Goal: Transaction & Acquisition: Purchase product/service

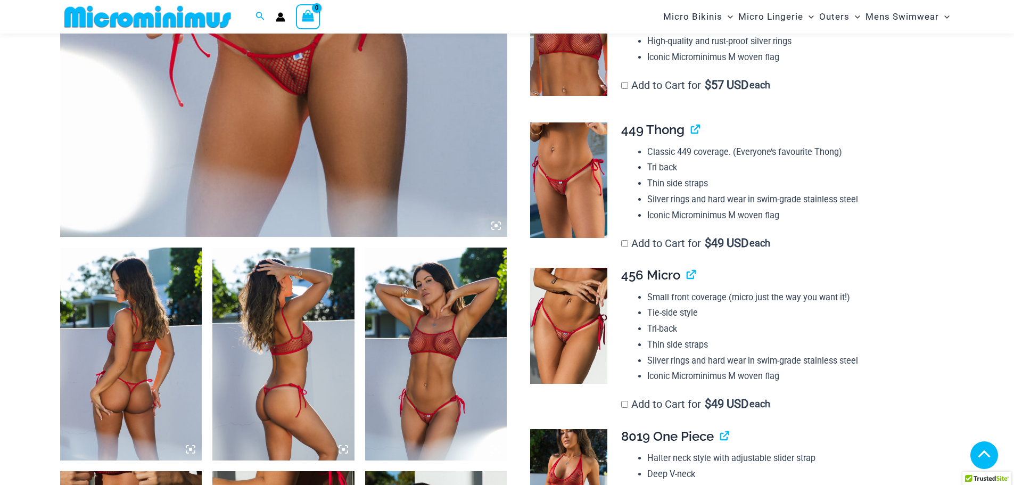
scroll to position [479, 0]
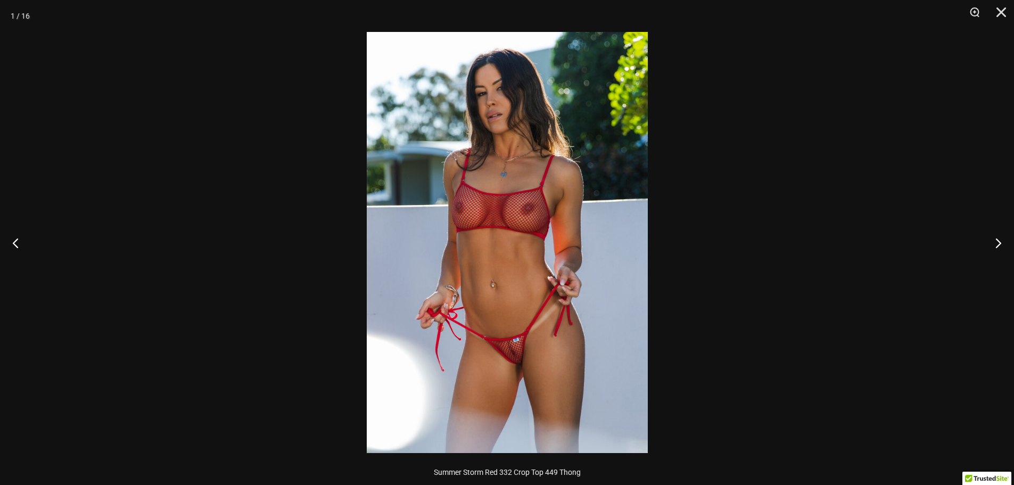
click at [416, 224] on img at bounding box center [507, 242] width 281 height 421
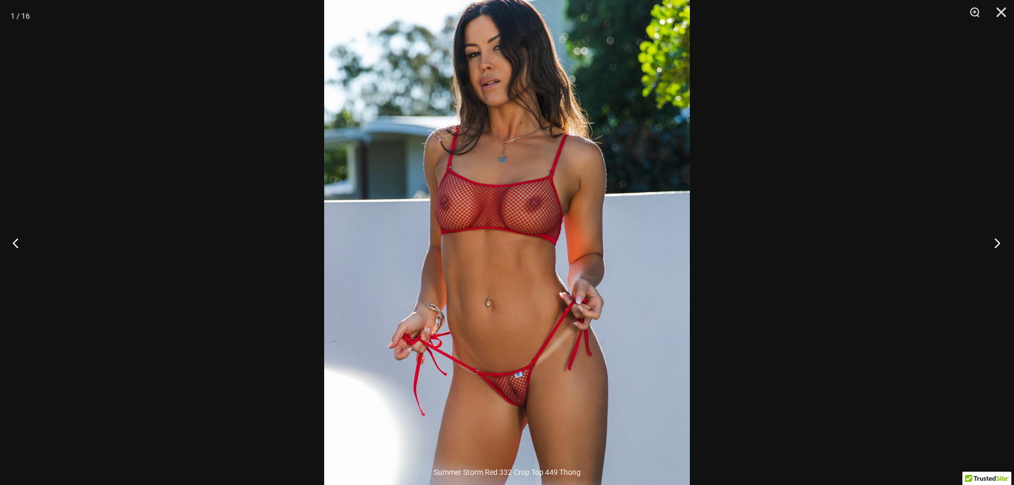
click at [996, 243] on button "Next" at bounding box center [994, 242] width 40 height 53
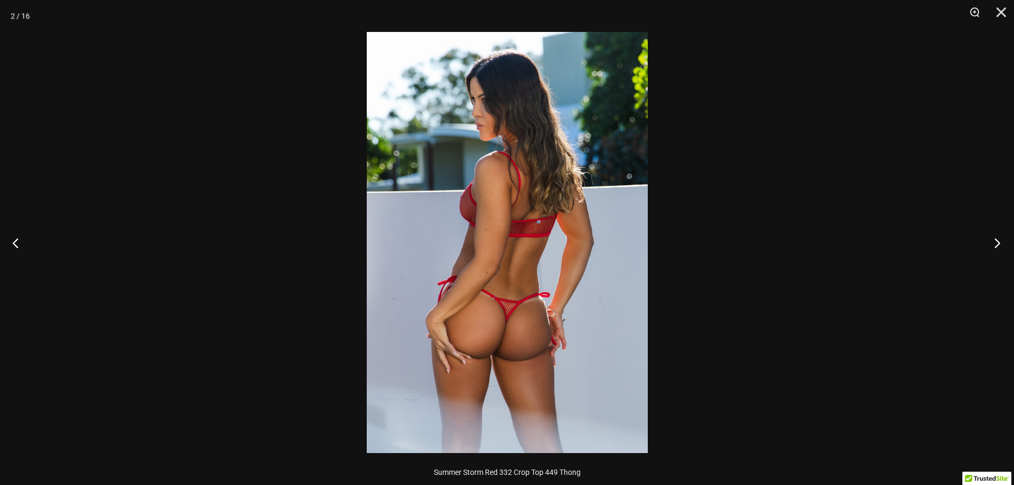
click at [996, 243] on button "Next" at bounding box center [994, 242] width 40 height 53
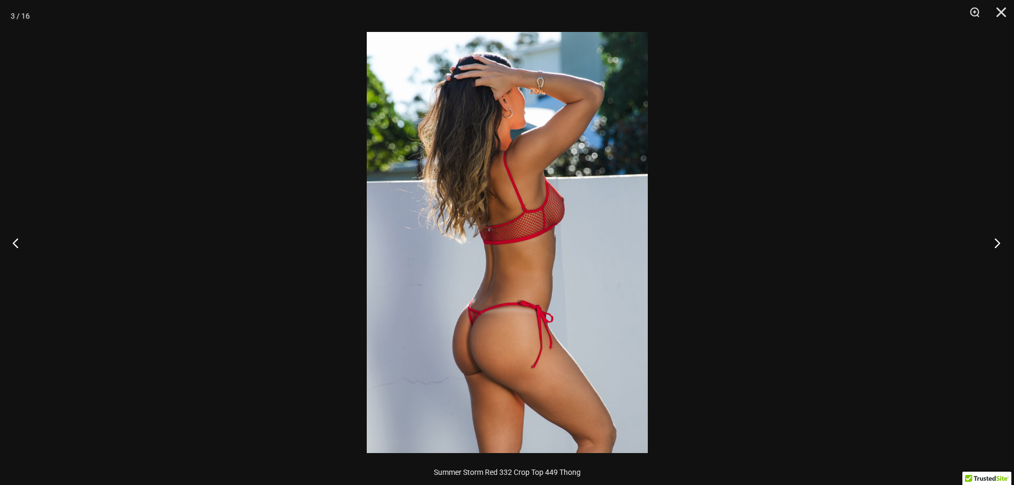
click at [996, 243] on button "Next" at bounding box center [994, 242] width 40 height 53
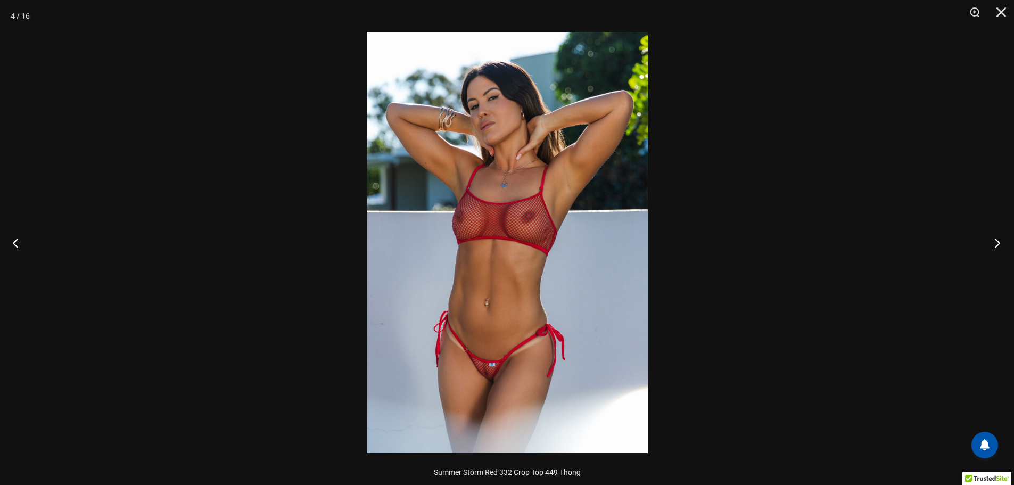
click at [996, 243] on button "Next" at bounding box center [994, 242] width 40 height 53
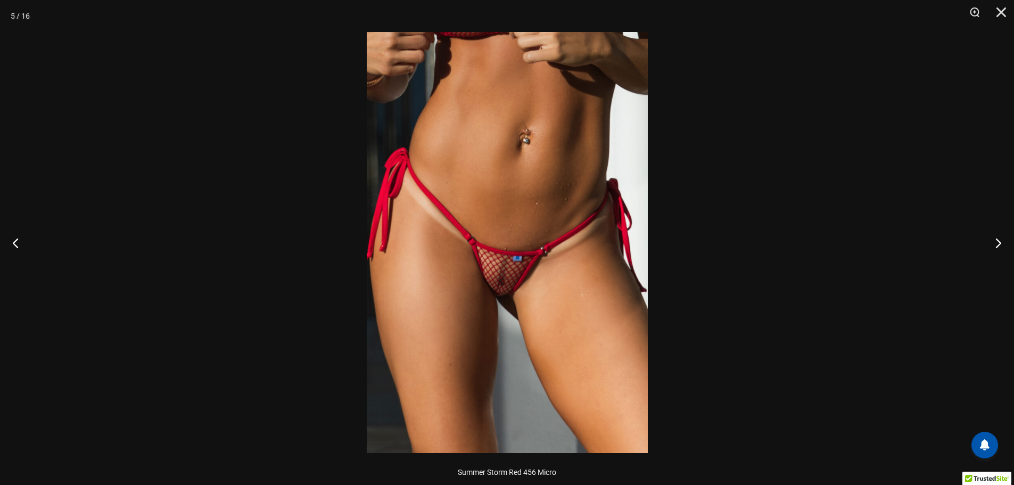
click at [650, 269] on div at bounding box center [507, 242] width 1014 height 485
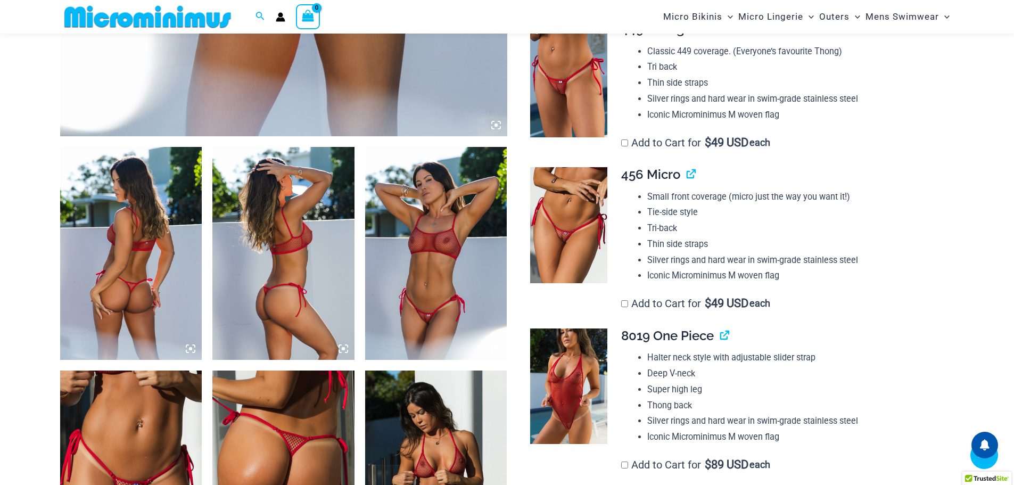
scroll to position [691, 0]
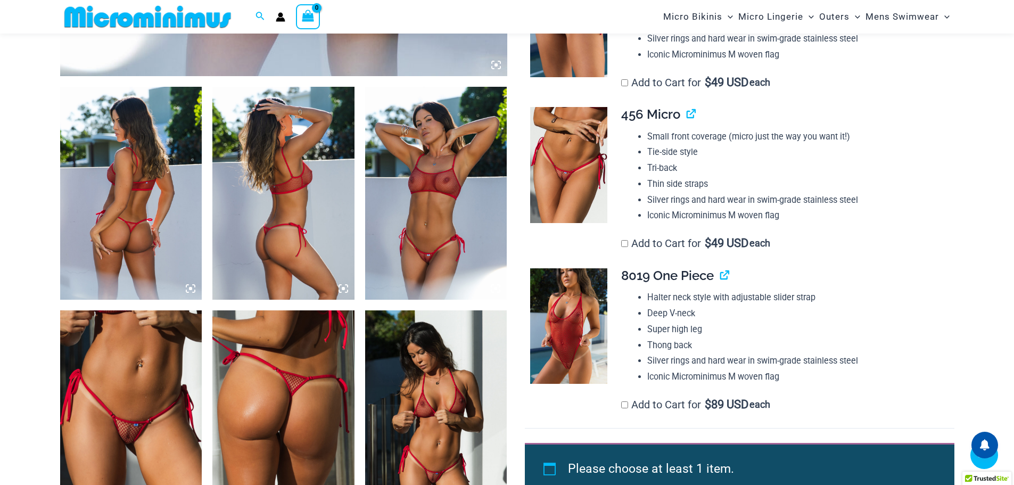
click at [106, 219] on img at bounding box center [131, 193] width 142 height 213
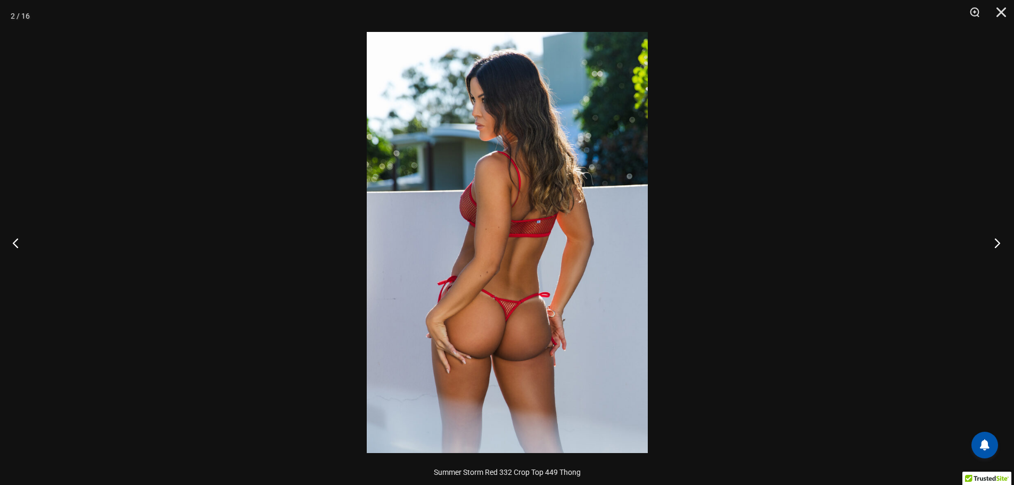
click at [998, 243] on button "Next" at bounding box center [994, 242] width 40 height 53
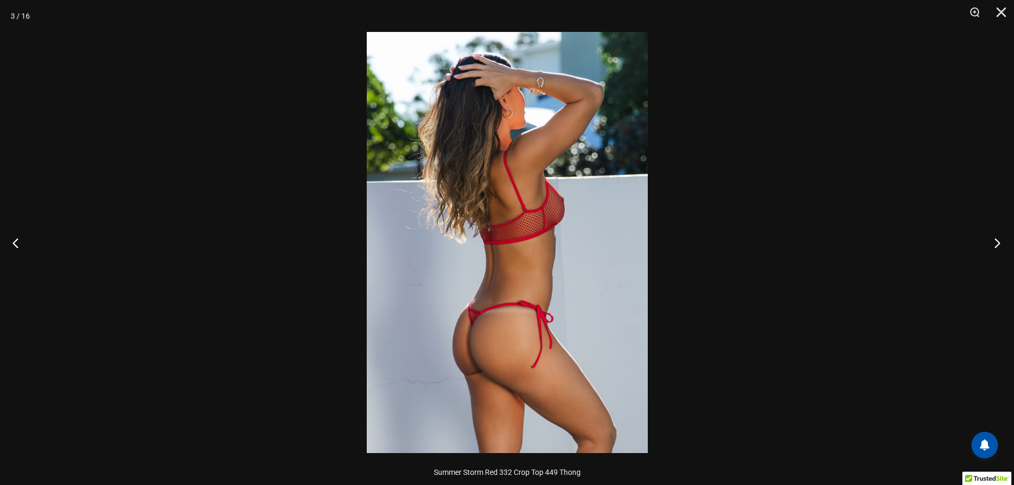
click at [998, 243] on button "Next" at bounding box center [994, 242] width 40 height 53
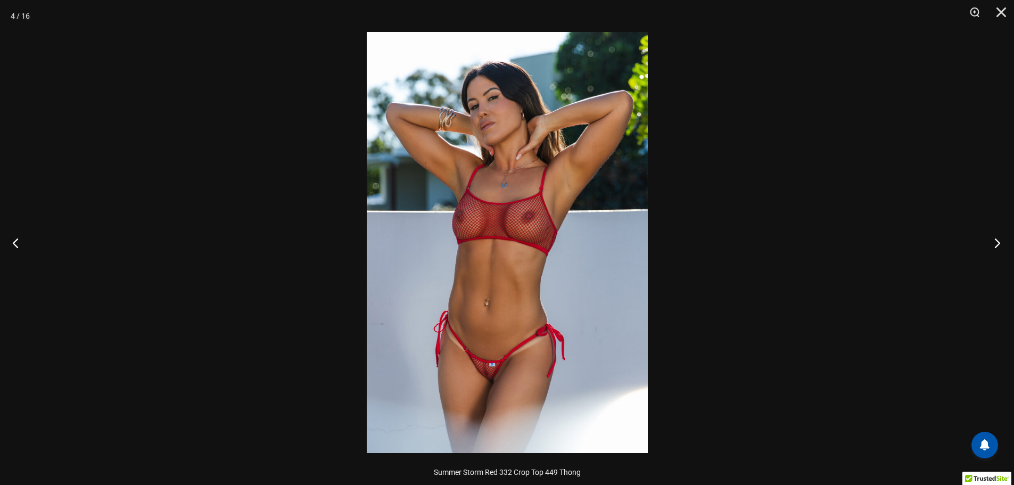
click at [998, 243] on button "Next" at bounding box center [994, 242] width 40 height 53
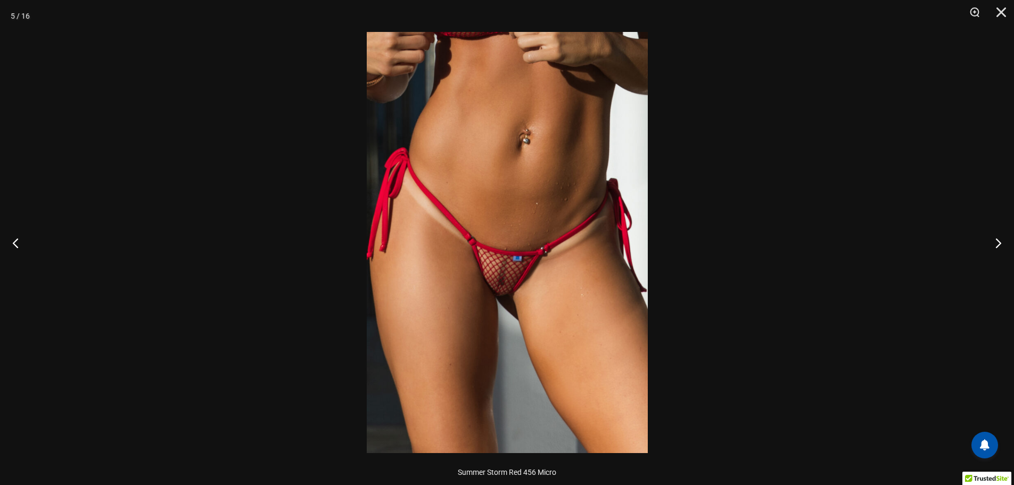
click at [494, 314] on img at bounding box center [507, 242] width 281 height 421
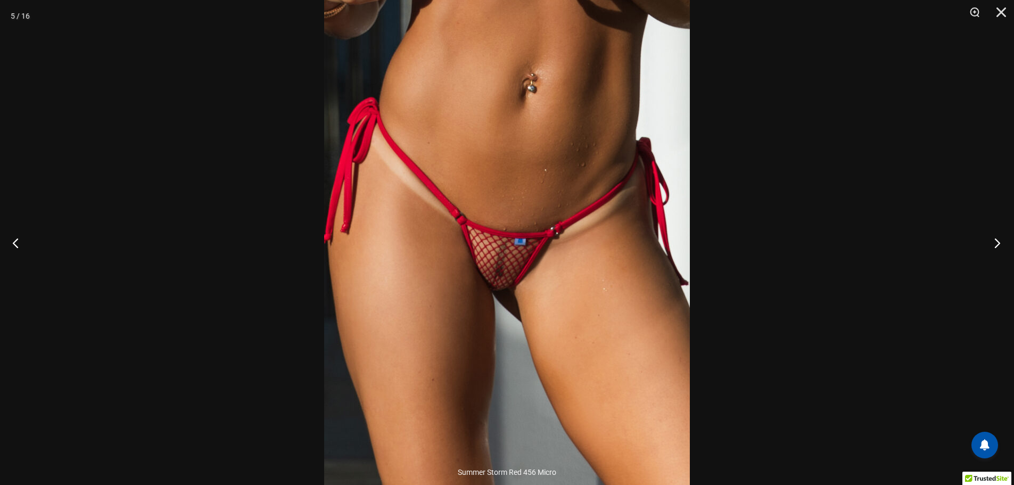
click at [995, 244] on button "Next" at bounding box center [994, 242] width 40 height 53
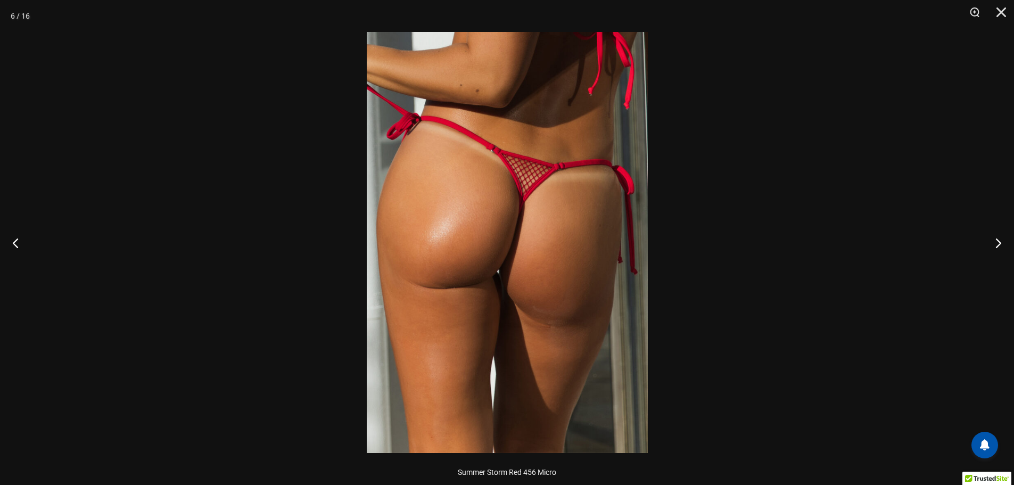
click at [586, 287] on img at bounding box center [507, 242] width 281 height 421
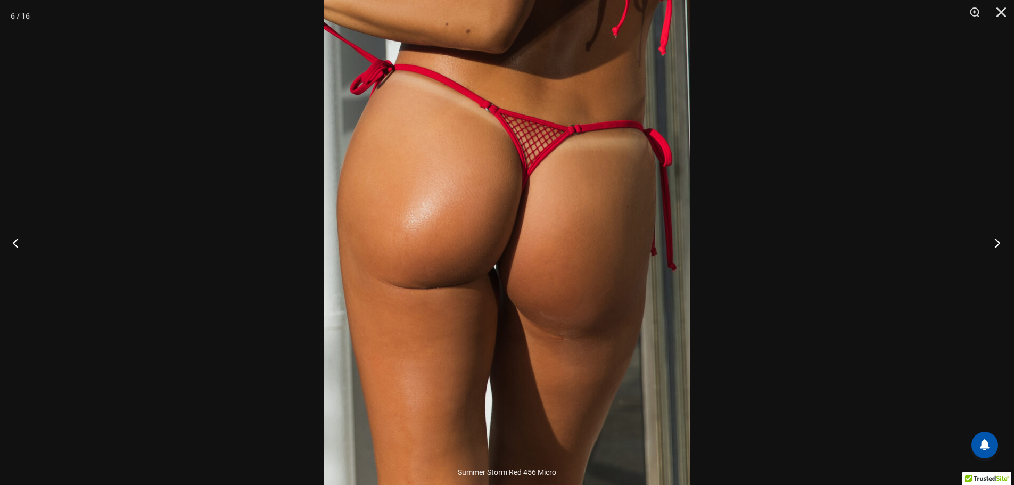
click at [995, 242] on button "Next" at bounding box center [994, 242] width 40 height 53
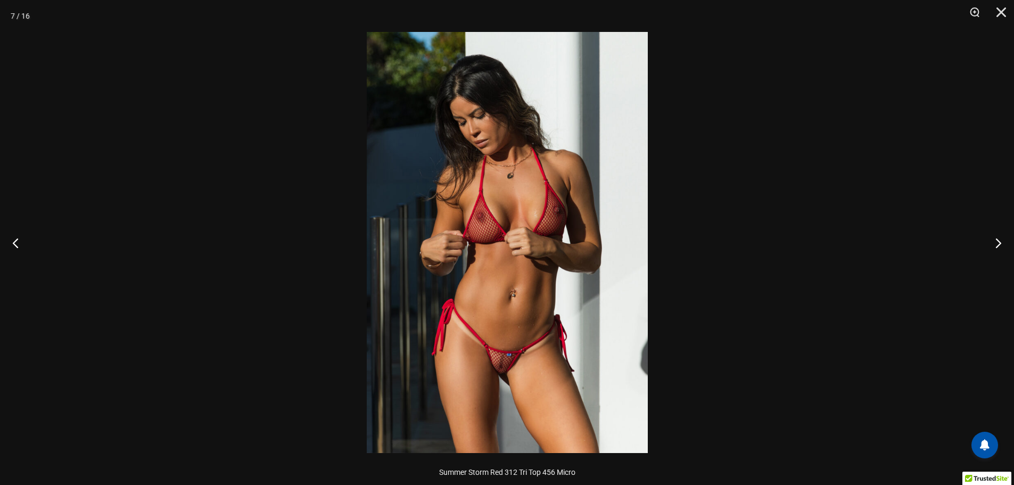
click at [591, 327] on img at bounding box center [507, 242] width 281 height 421
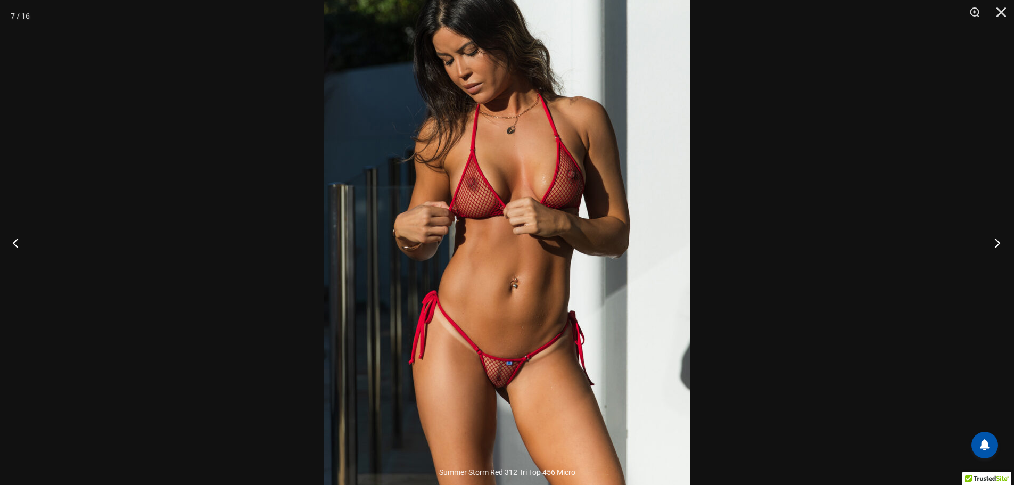
click at [996, 244] on button "Next" at bounding box center [994, 242] width 40 height 53
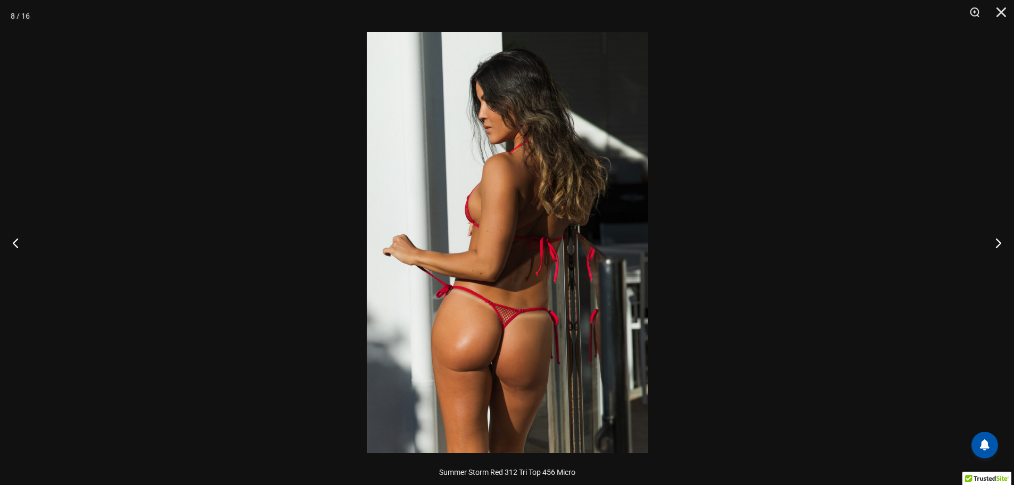
click at [540, 365] on img at bounding box center [507, 242] width 281 height 421
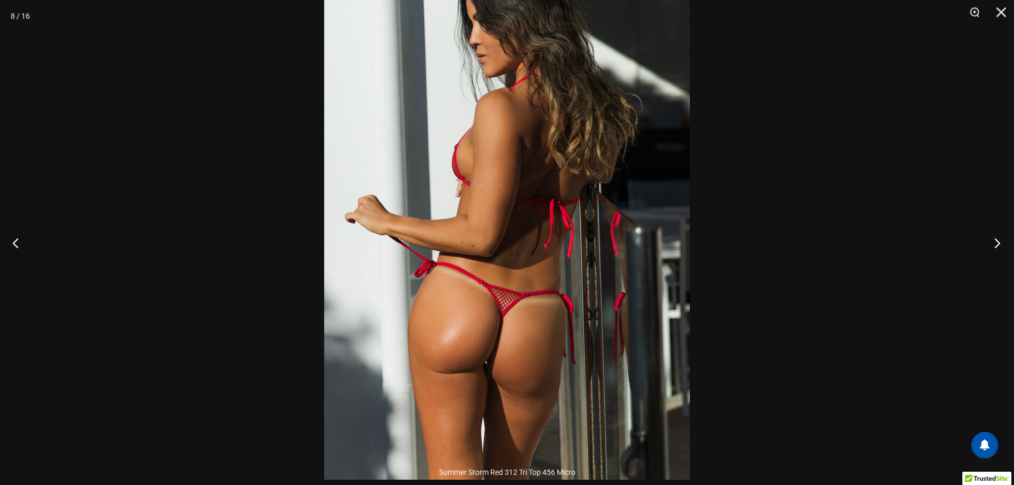
click at [994, 243] on button "Next" at bounding box center [994, 242] width 40 height 53
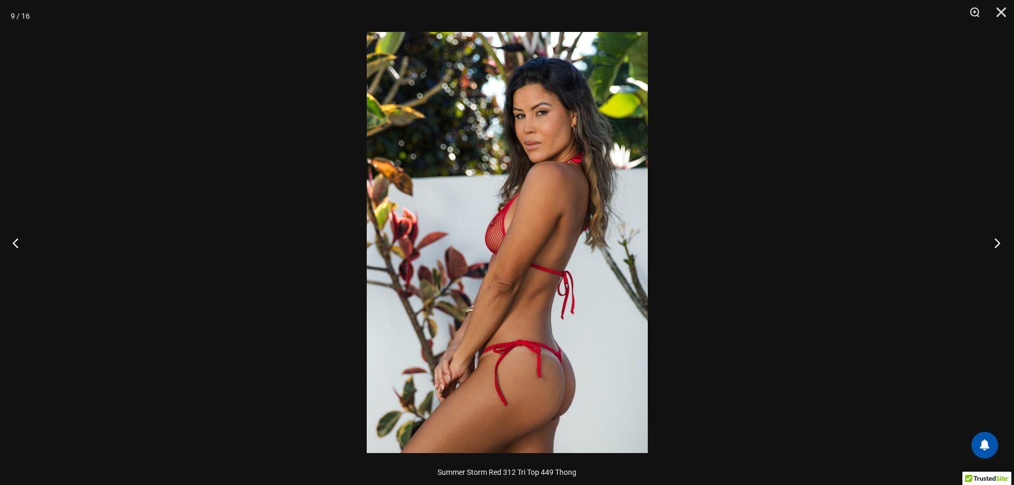
click at [994, 243] on button "Next" at bounding box center [994, 242] width 40 height 53
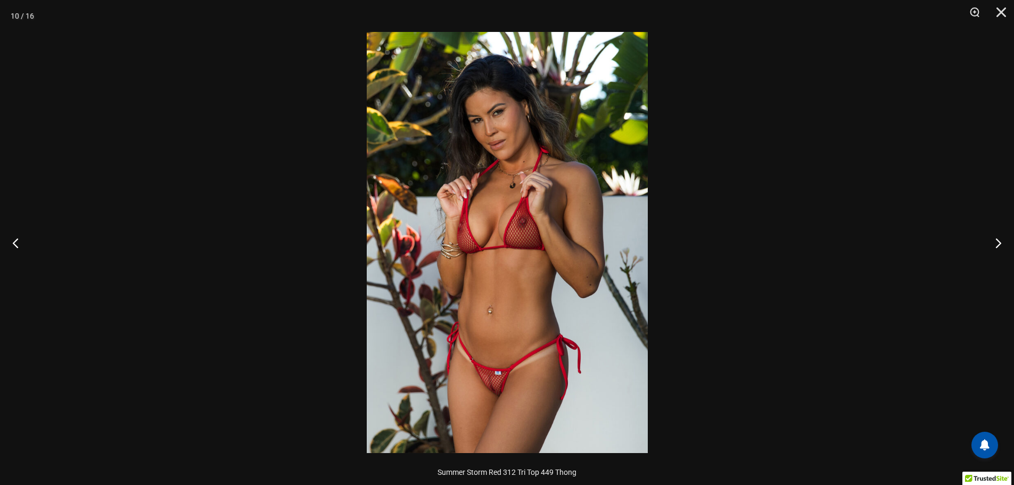
click at [490, 289] on img at bounding box center [507, 242] width 281 height 421
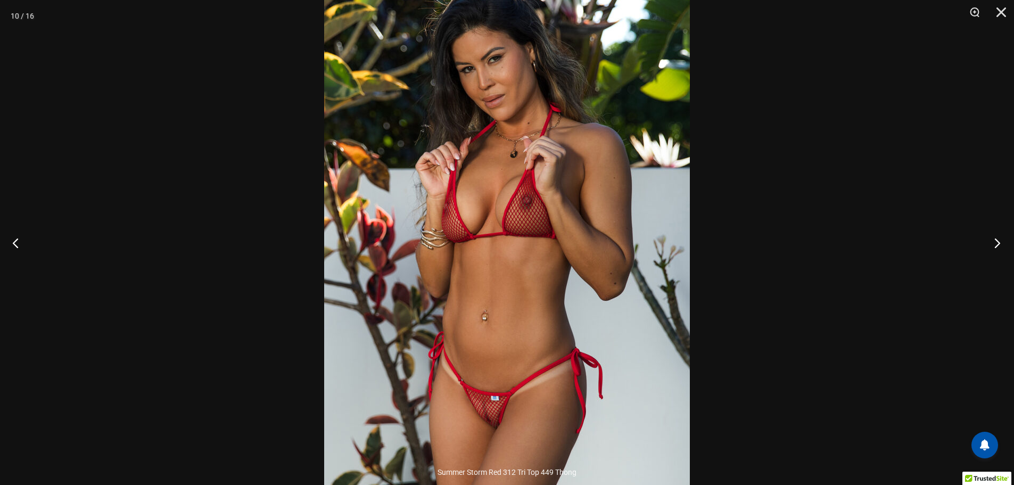
click at [995, 244] on button "Next" at bounding box center [994, 242] width 40 height 53
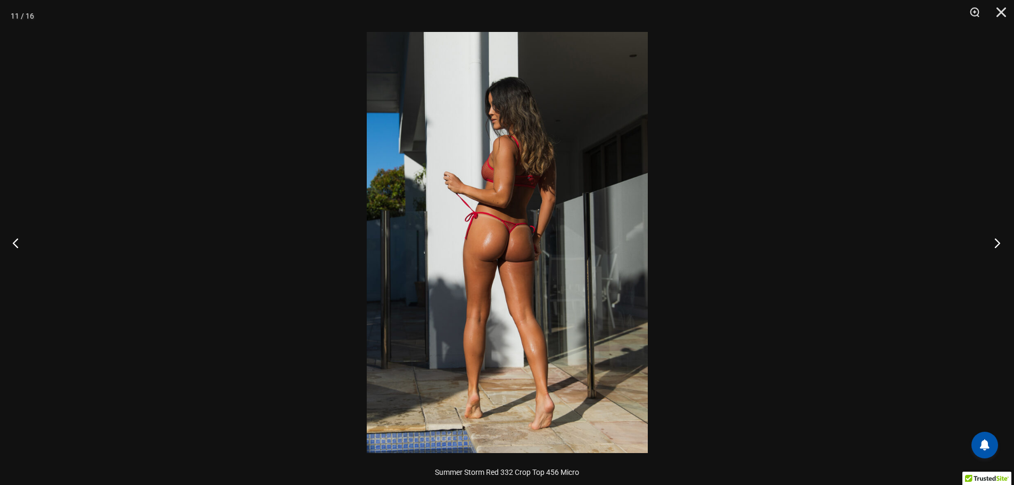
click at [995, 244] on button "Next" at bounding box center [994, 242] width 40 height 53
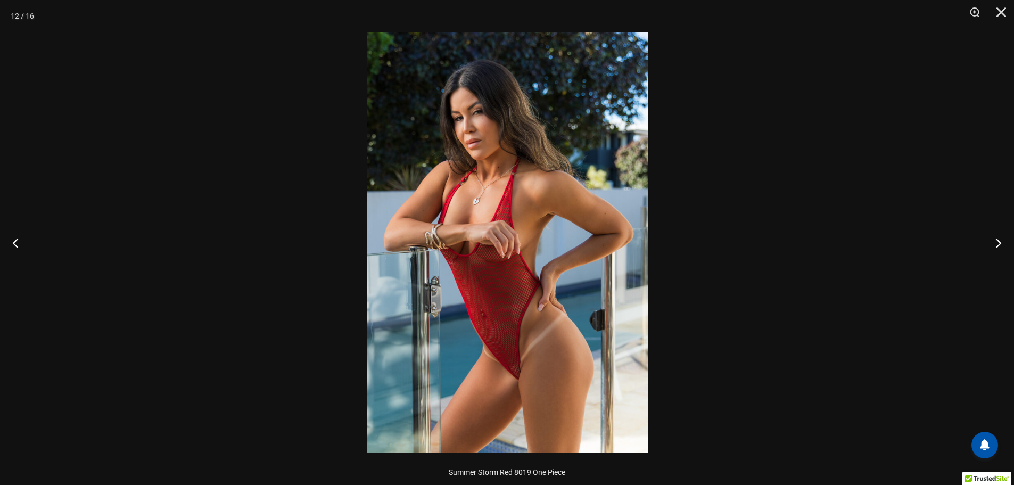
click at [499, 340] on img at bounding box center [507, 242] width 281 height 421
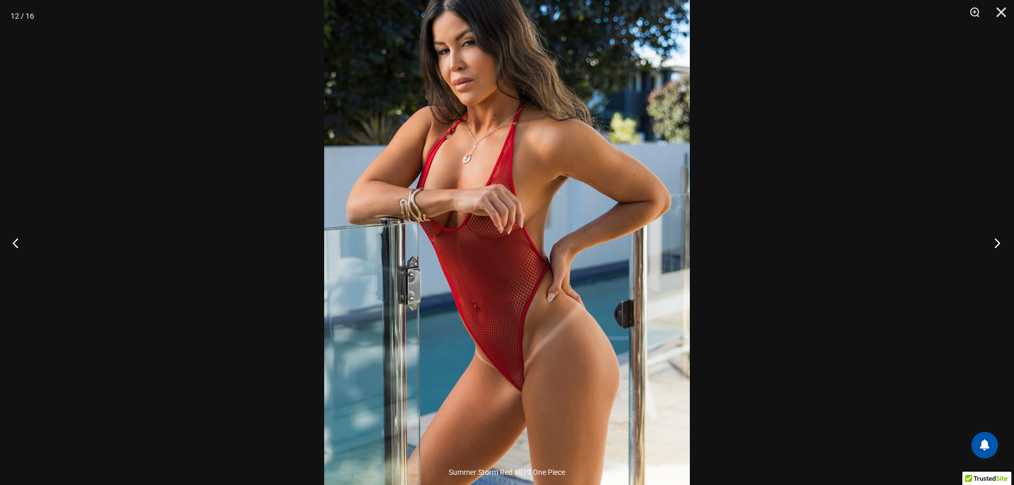
click at [997, 244] on button "Next" at bounding box center [994, 242] width 40 height 53
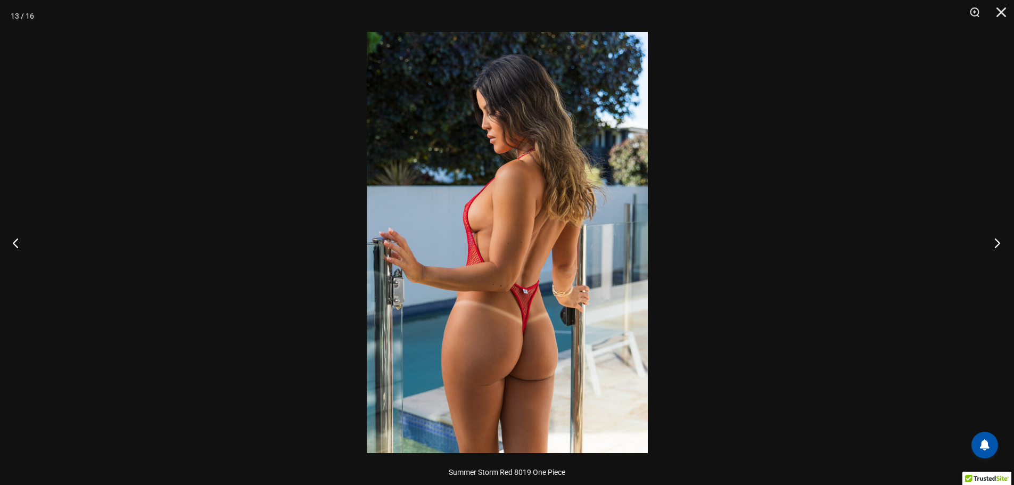
click at [994, 244] on button "Next" at bounding box center [994, 242] width 40 height 53
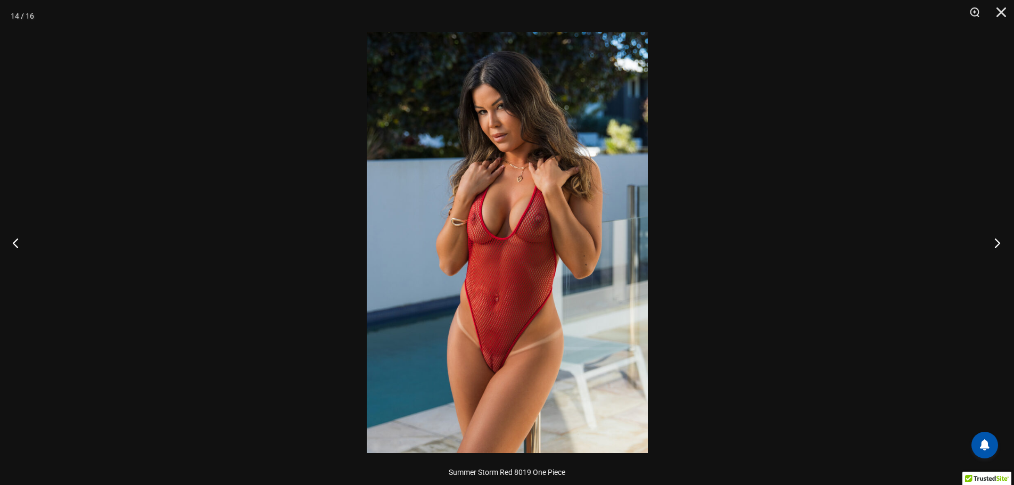
click at [996, 242] on button "Next" at bounding box center [994, 242] width 40 height 53
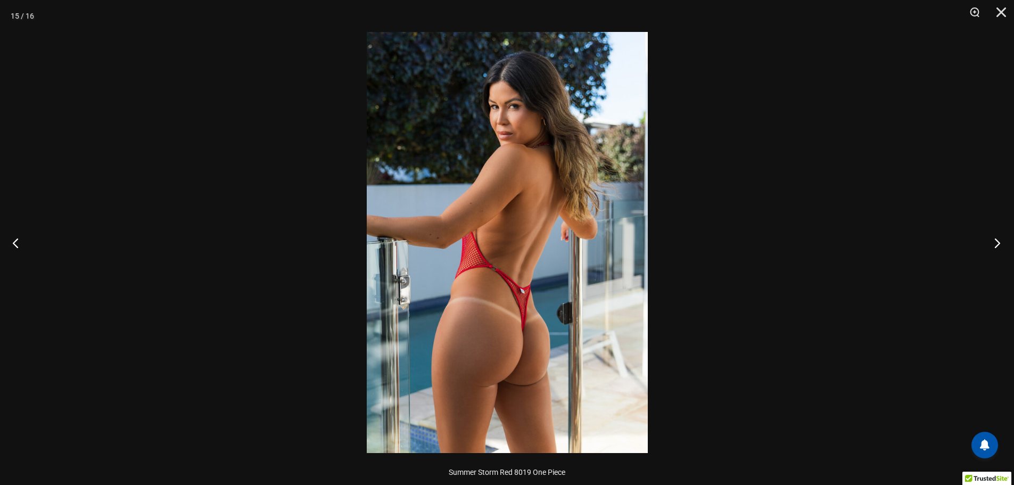
click at [996, 242] on button "Next" at bounding box center [994, 242] width 40 height 53
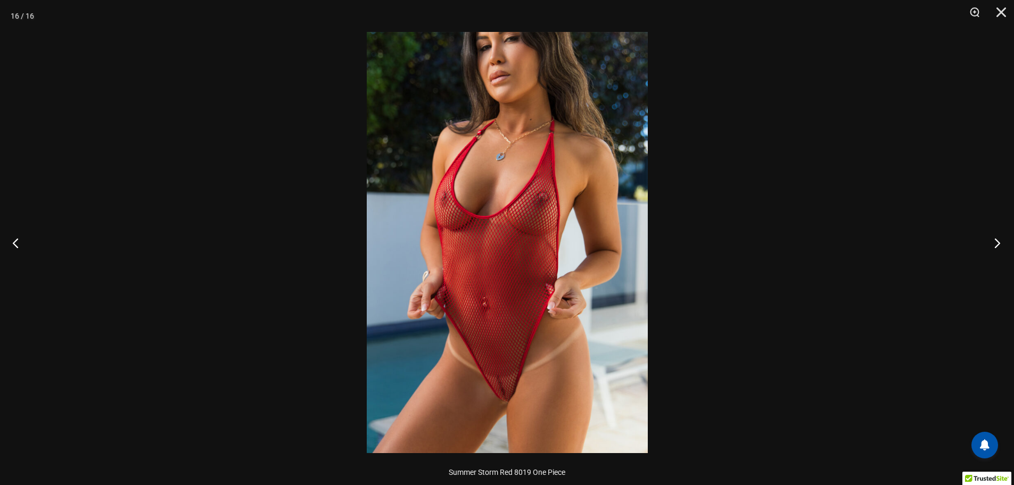
click at [998, 242] on button "Next" at bounding box center [994, 242] width 40 height 53
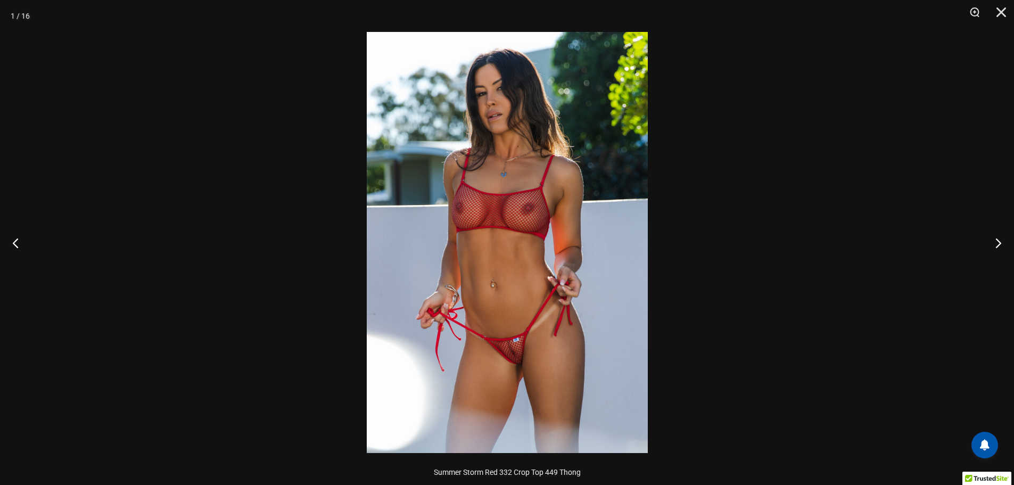
click at [594, 326] on img at bounding box center [507, 242] width 281 height 421
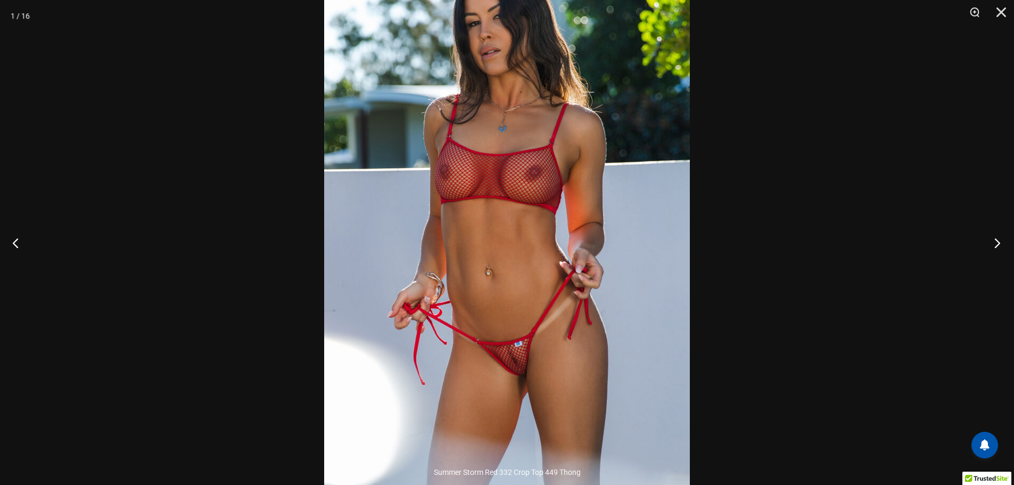
click at [997, 244] on button "Next" at bounding box center [994, 242] width 40 height 53
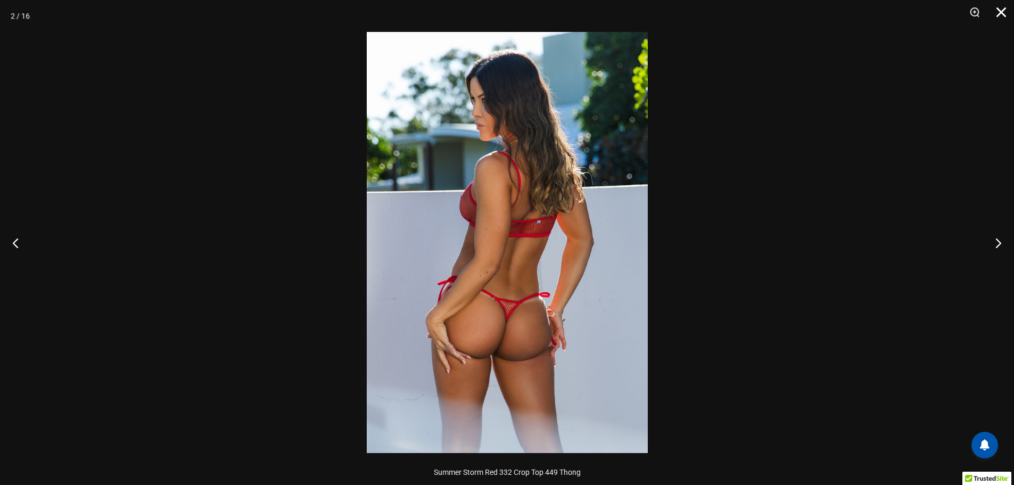
click at [998, 11] on button "Close" at bounding box center [997, 16] width 27 height 32
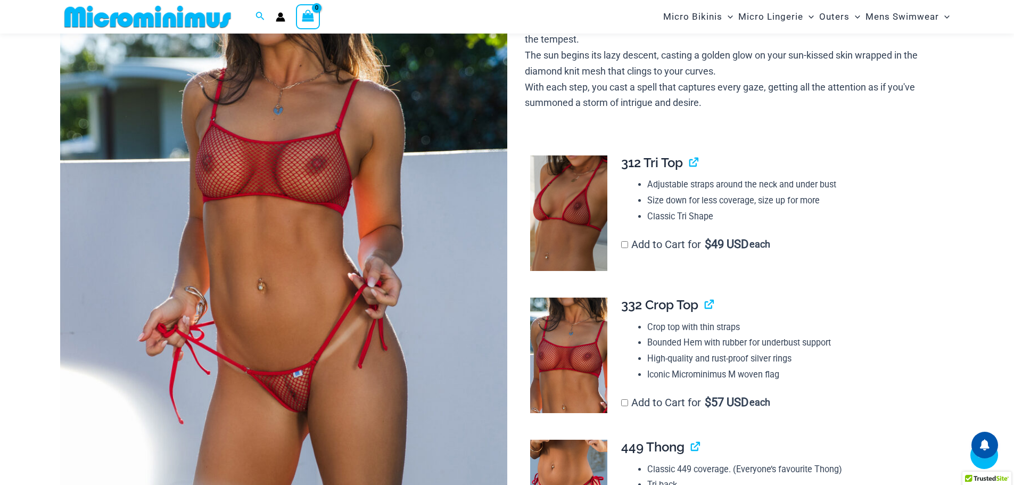
scroll to position [212, 0]
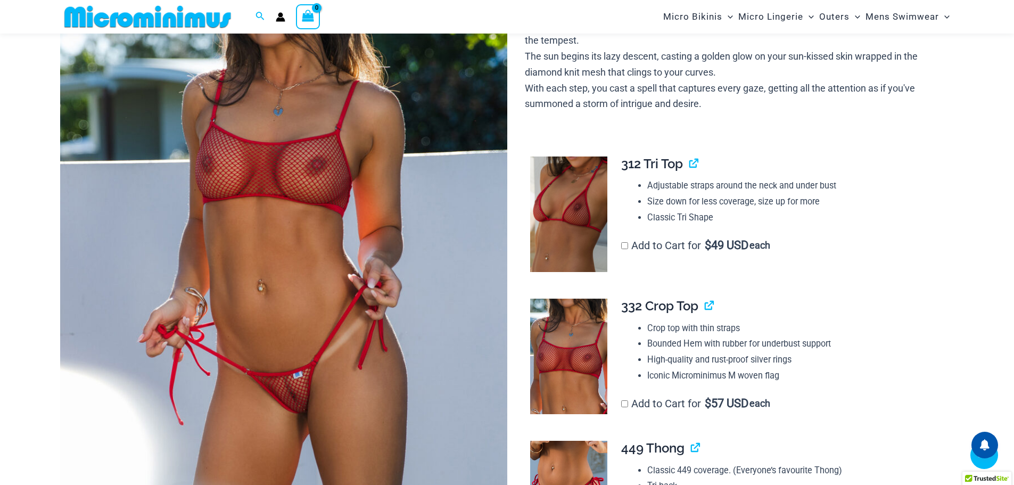
click at [589, 206] on img at bounding box center [568, 215] width 77 height 116
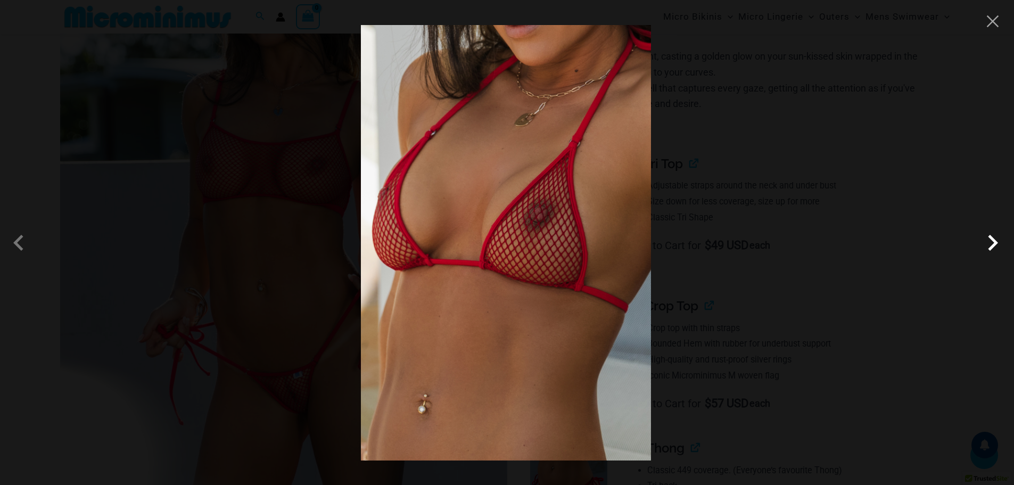
click at [990, 242] on span at bounding box center [993, 243] width 32 height 32
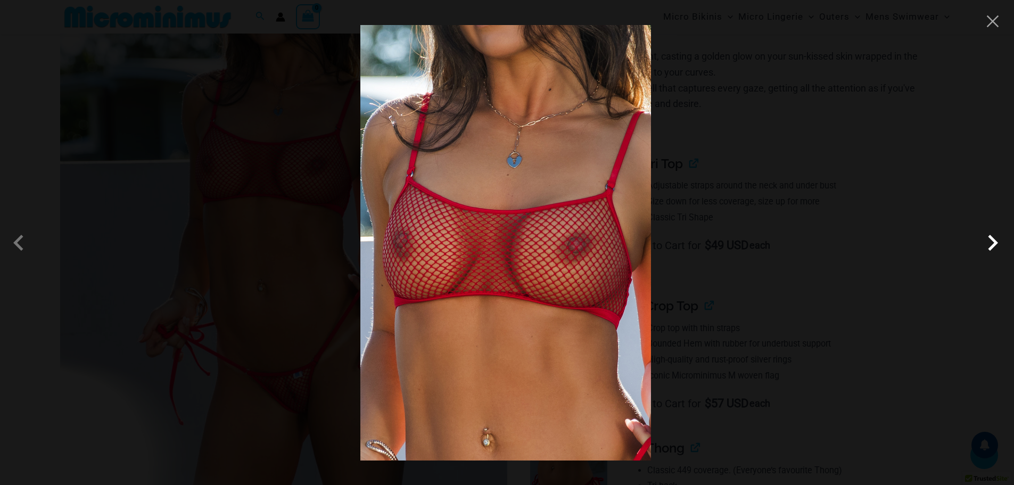
click at [990, 242] on span at bounding box center [993, 243] width 32 height 32
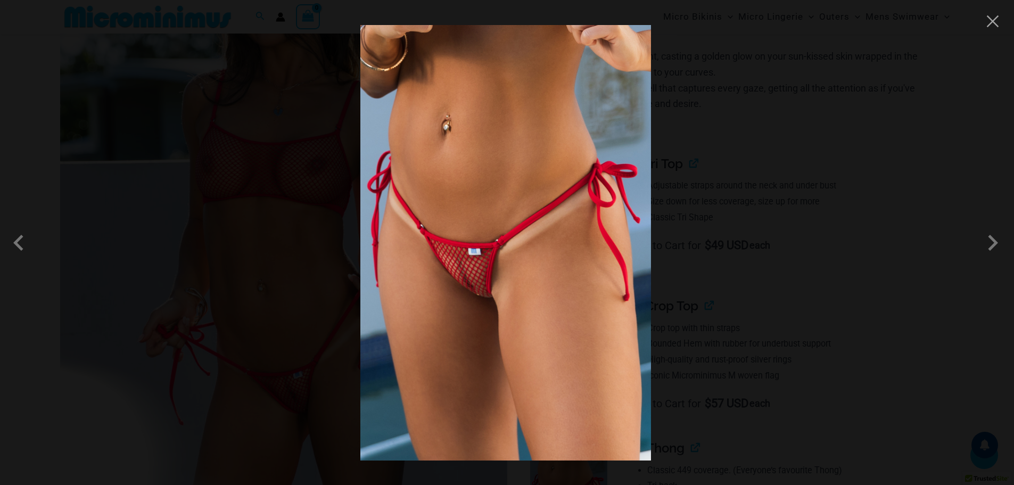
click at [518, 314] on img at bounding box center [505, 242] width 291 height 435
click at [990, 245] on span at bounding box center [993, 243] width 32 height 32
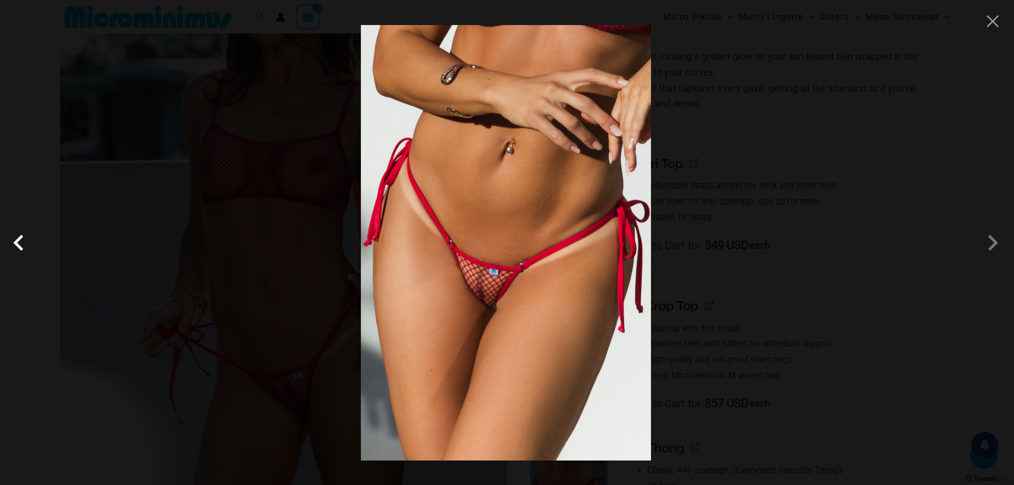
click at [18, 243] on span at bounding box center [21, 243] width 32 height 32
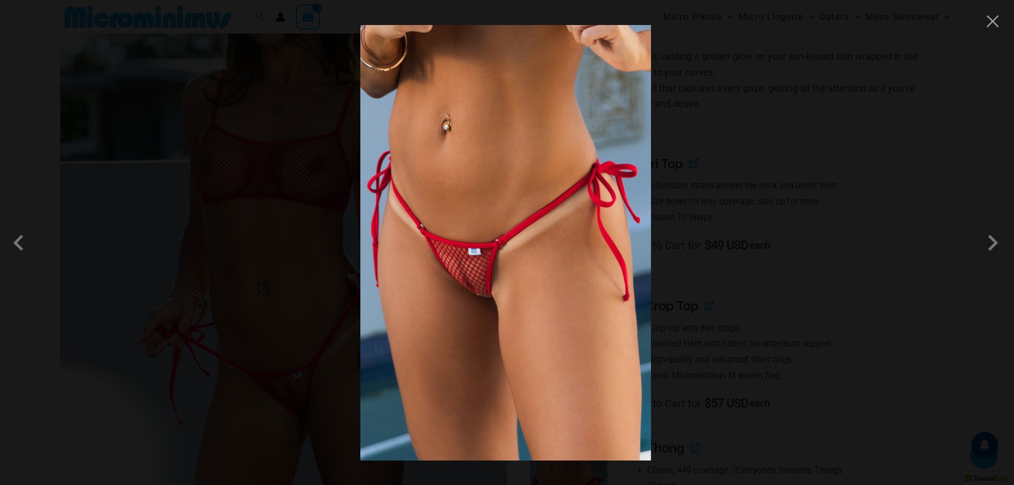
scroll to position [266, 0]
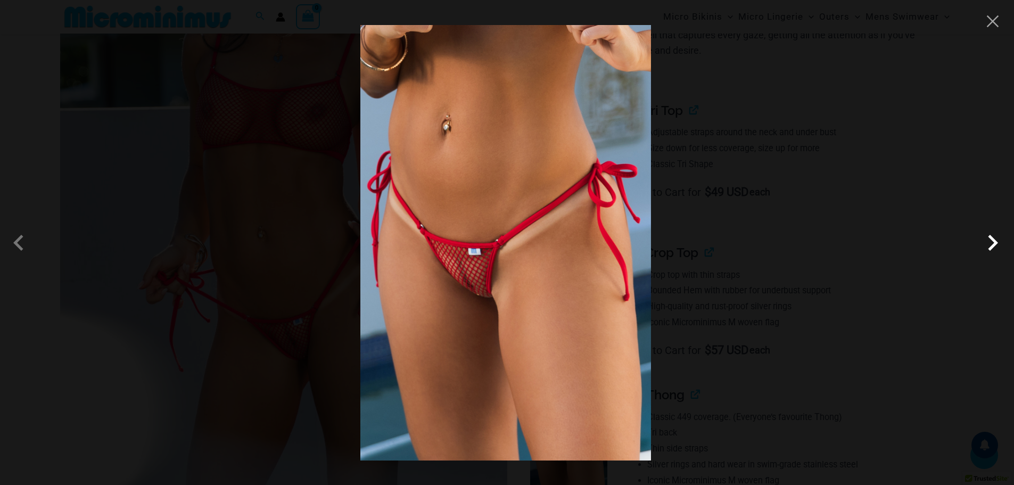
click at [991, 243] on span at bounding box center [993, 243] width 32 height 32
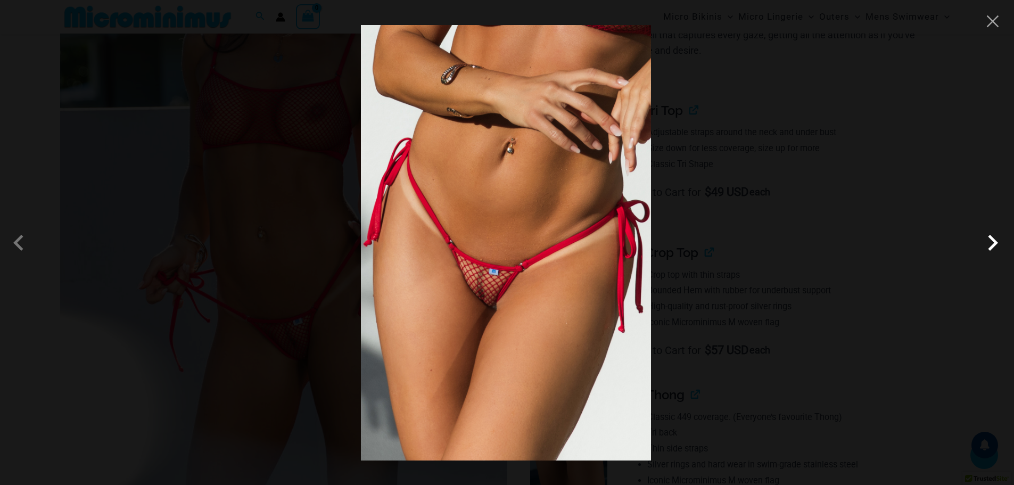
click at [994, 243] on span at bounding box center [993, 243] width 32 height 32
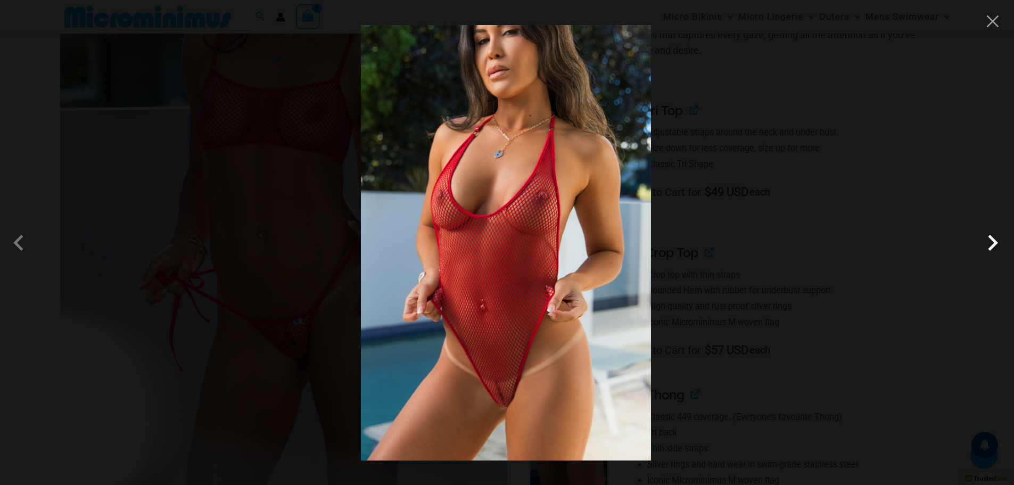
click at [992, 243] on span at bounding box center [993, 243] width 32 height 32
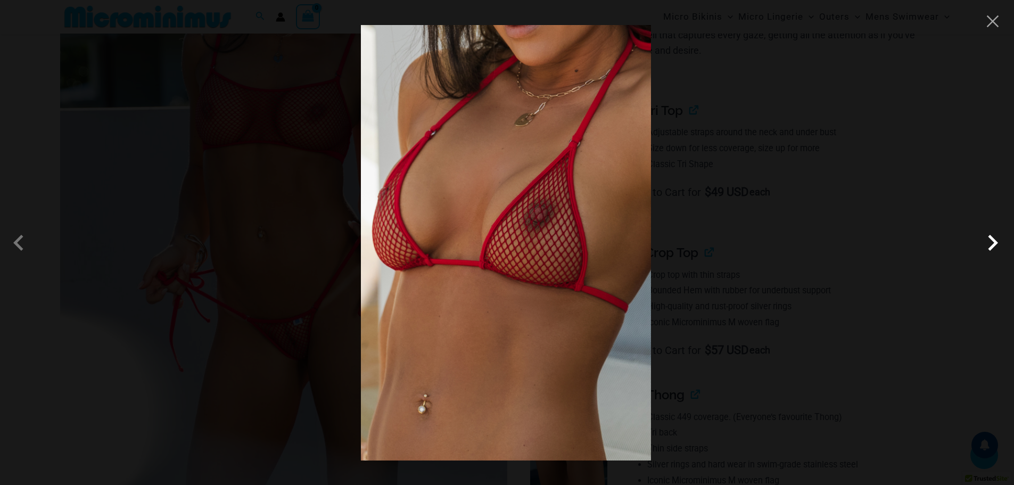
click at [992, 243] on span at bounding box center [993, 243] width 32 height 32
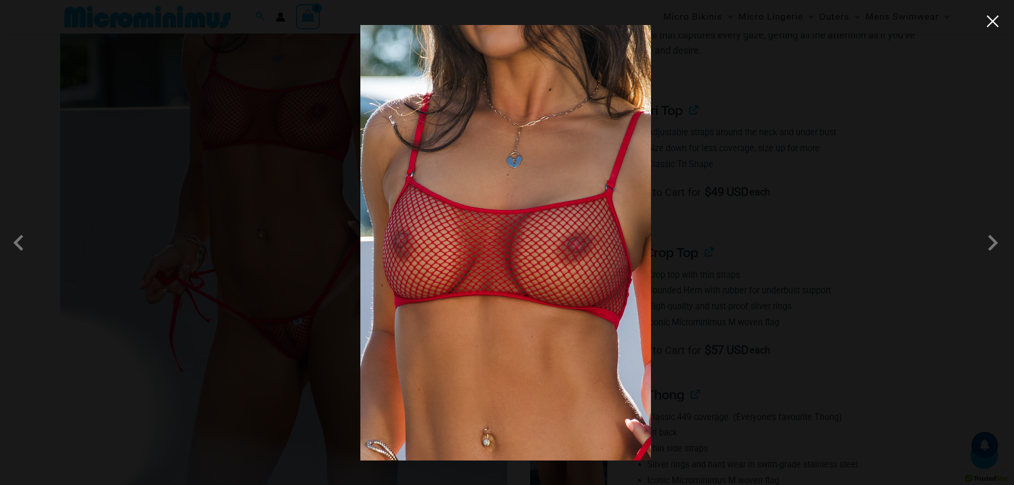
click at [997, 21] on button "Close" at bounding box center [993, 21] width 16 height 16
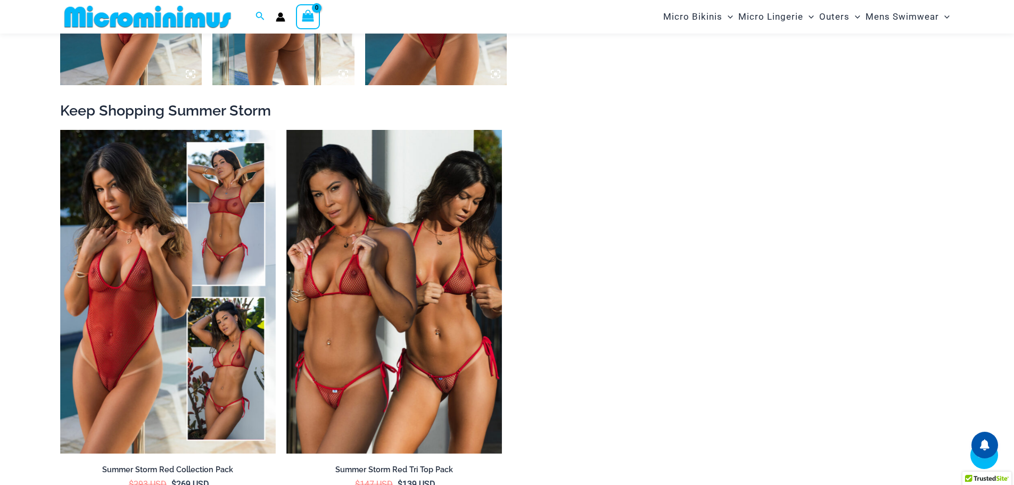
scroll to position [1809, 0]
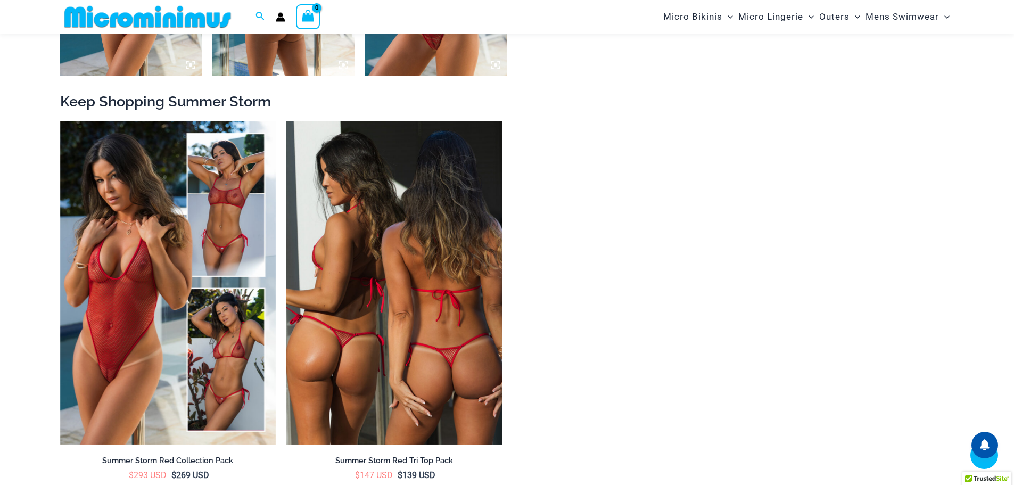
click at [460, 334] on img at bounding box center [394, 283] width 216 height 324
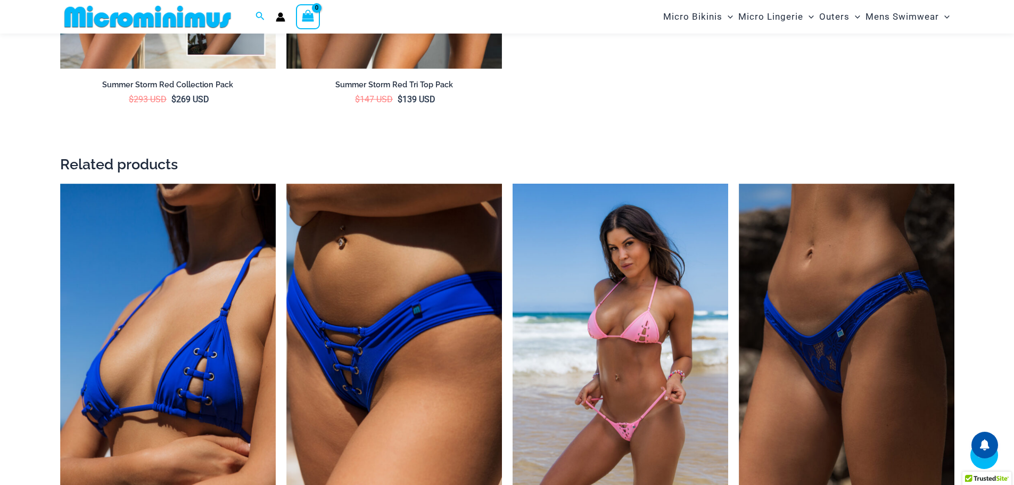
scroll to position [2288, 0]
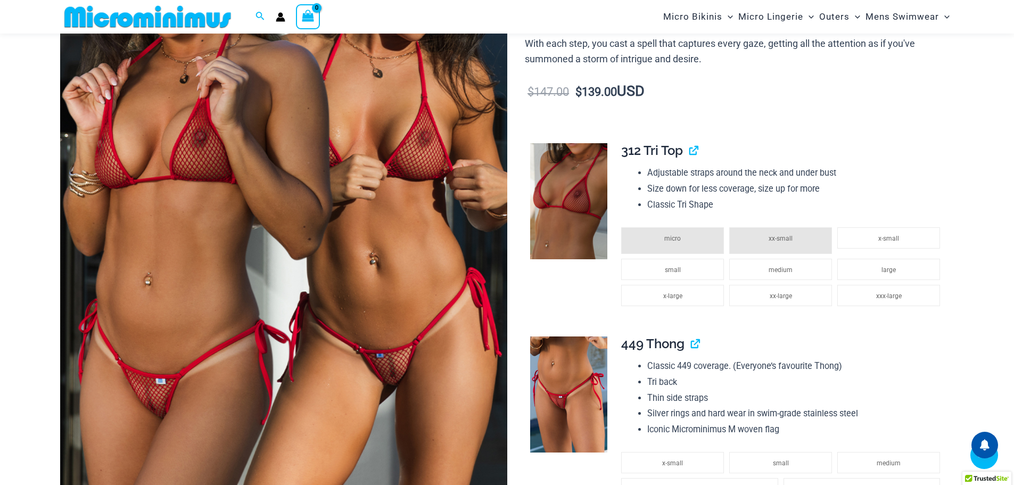
scroll to position [310, 0]
